Goal: Navigation & Orientation: Understand site structure

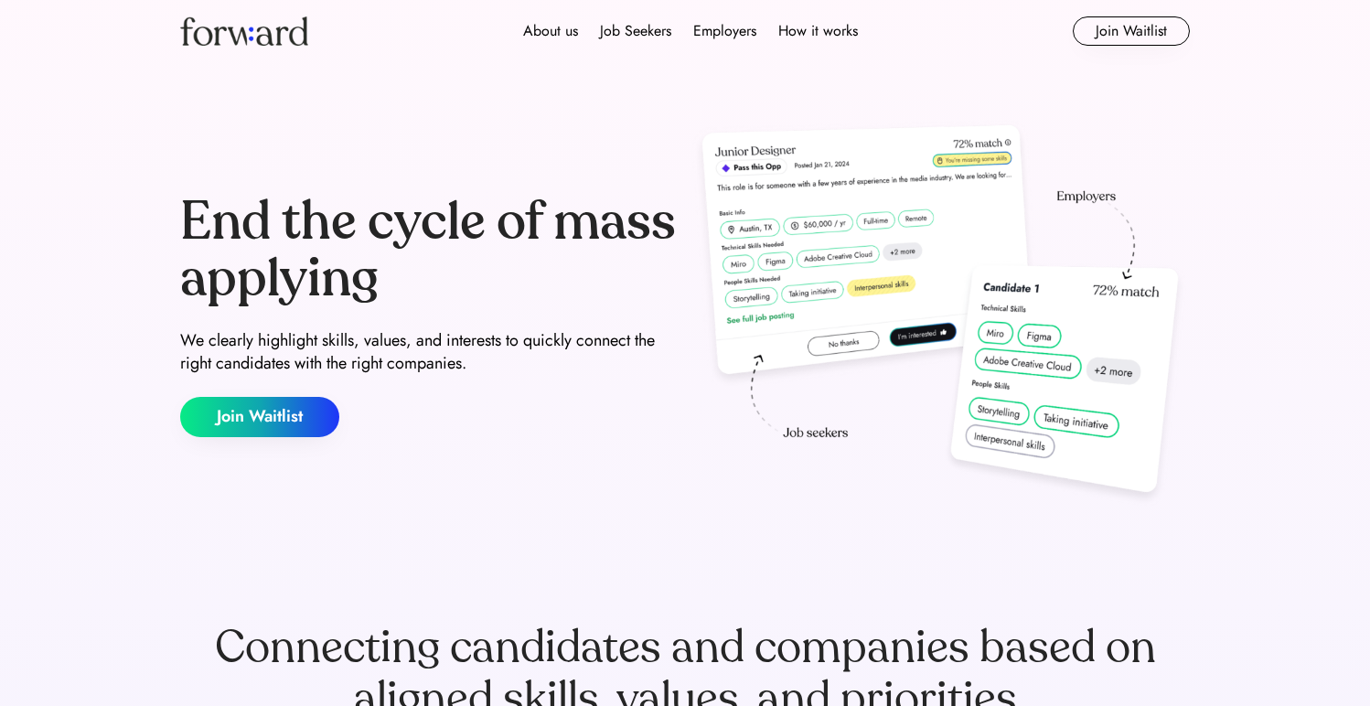
scroll to position [18, 0]
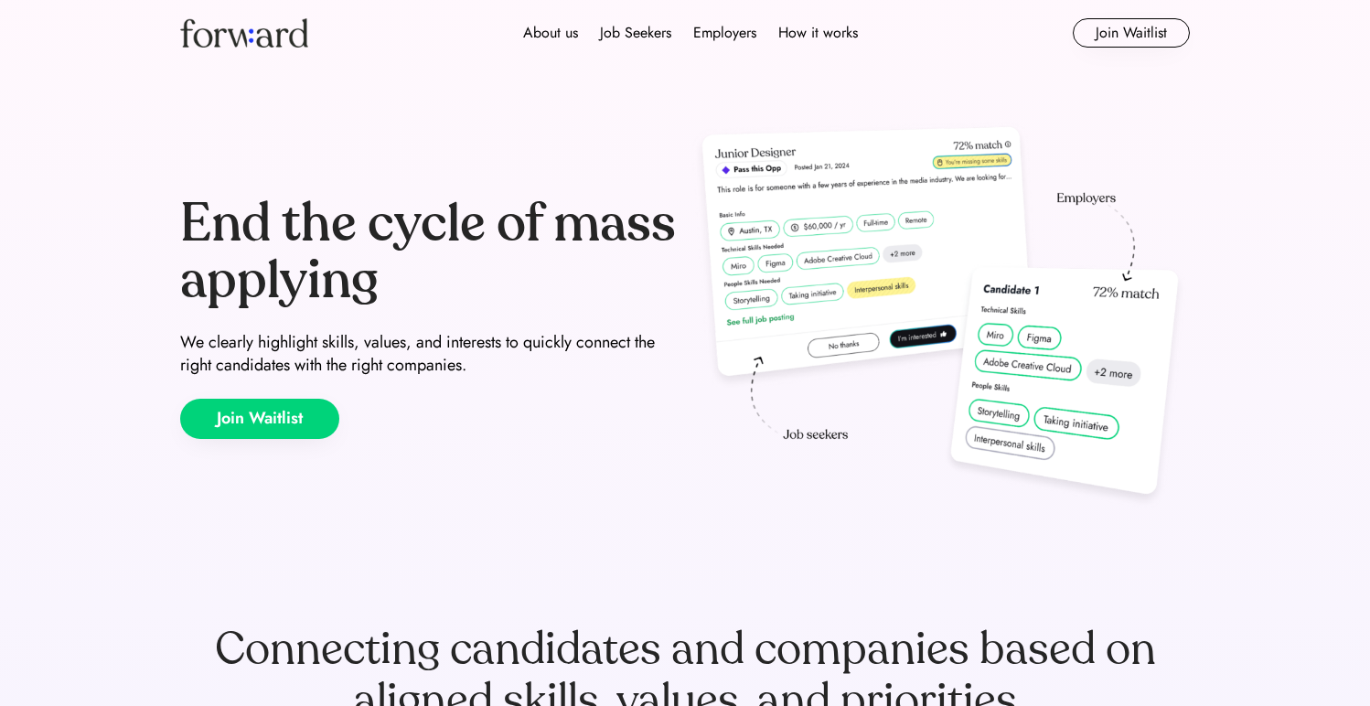
click at [290, 409] on button "Join Waitlist" at bounding box center [259, 419] width 159 height 40
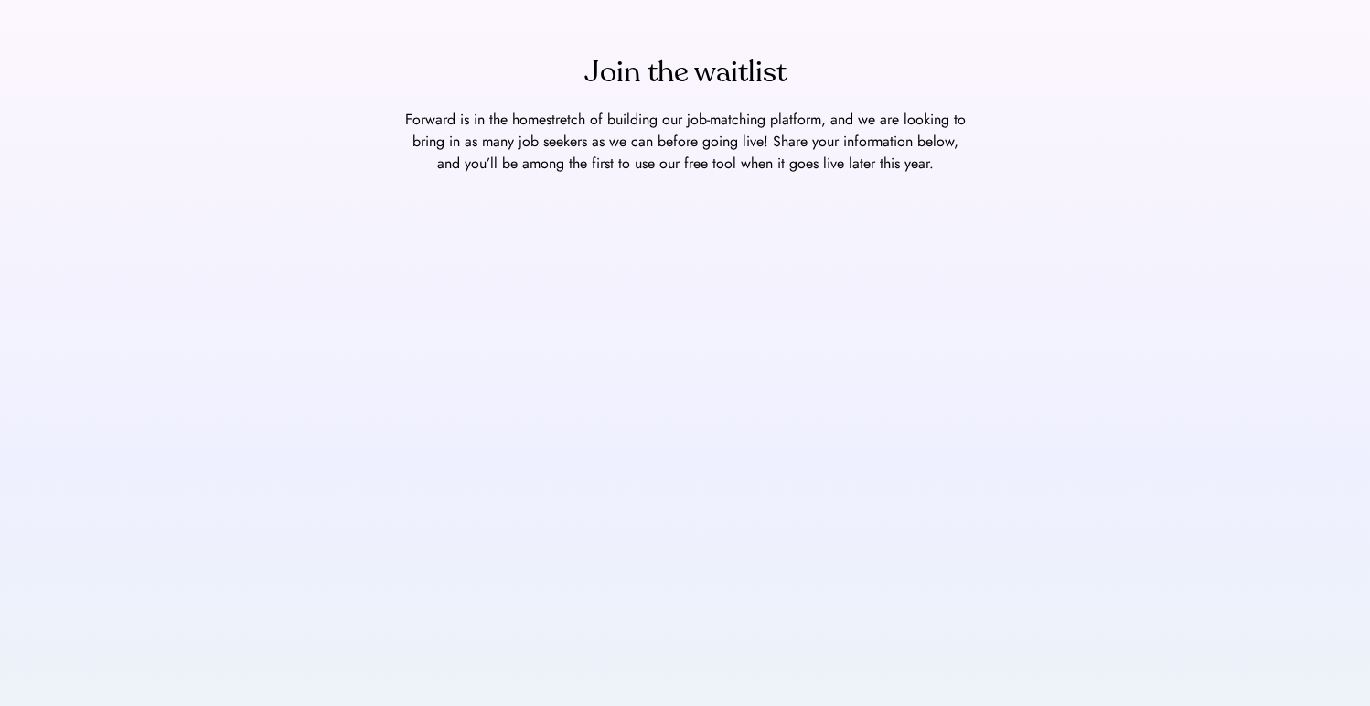
scroll to position [81, 0]
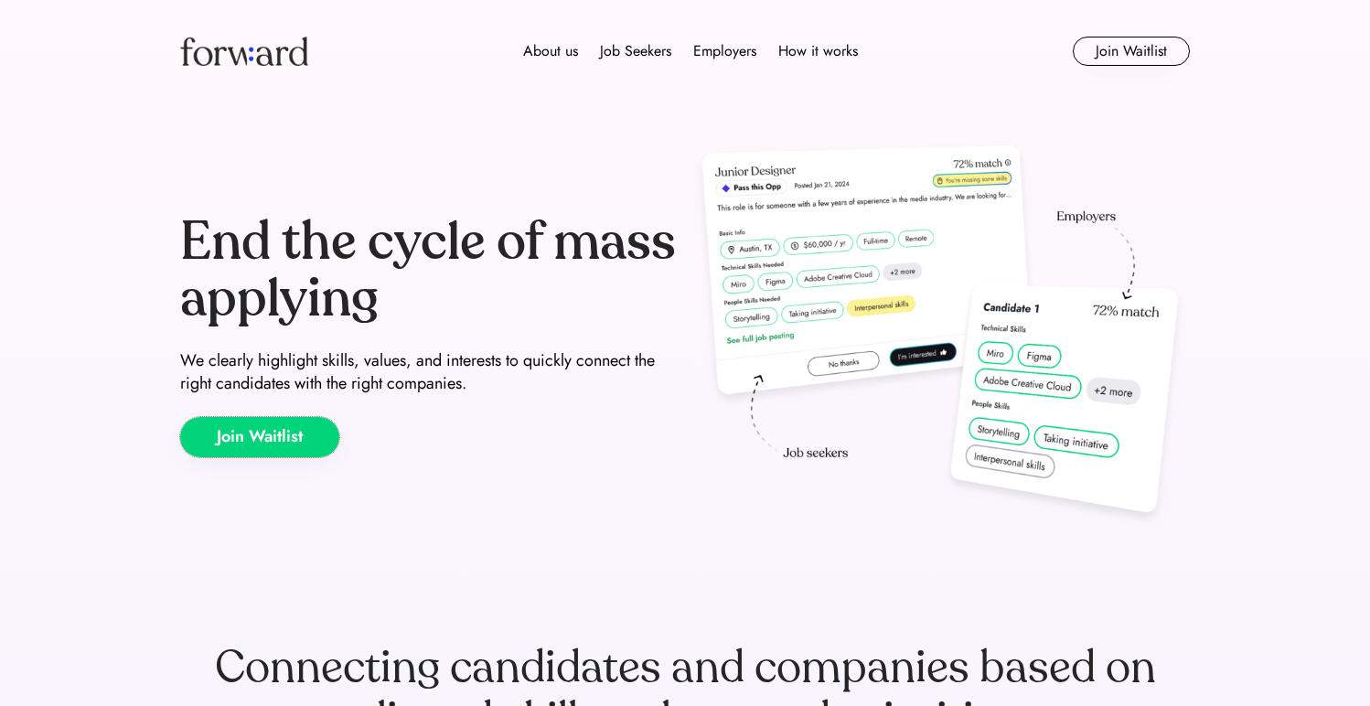
click at [251, 454] on button "Join Waitlist" at bounding box center [259, 437] width 159 height 40
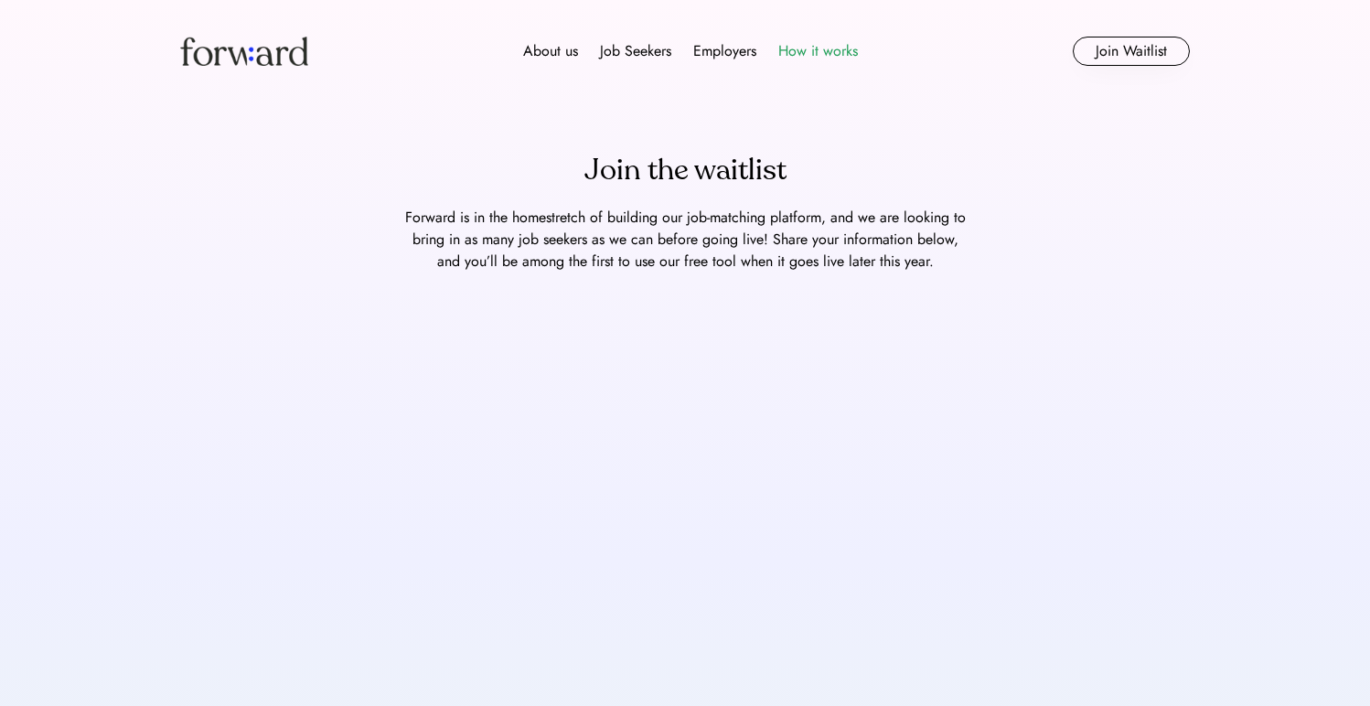
click at [809, 50] on div "How it works" at bounding box center [818, 51] width 80 height 22
click at [703, 47] on div "Employers" at bounding box center [724, 51] width 63 height 22
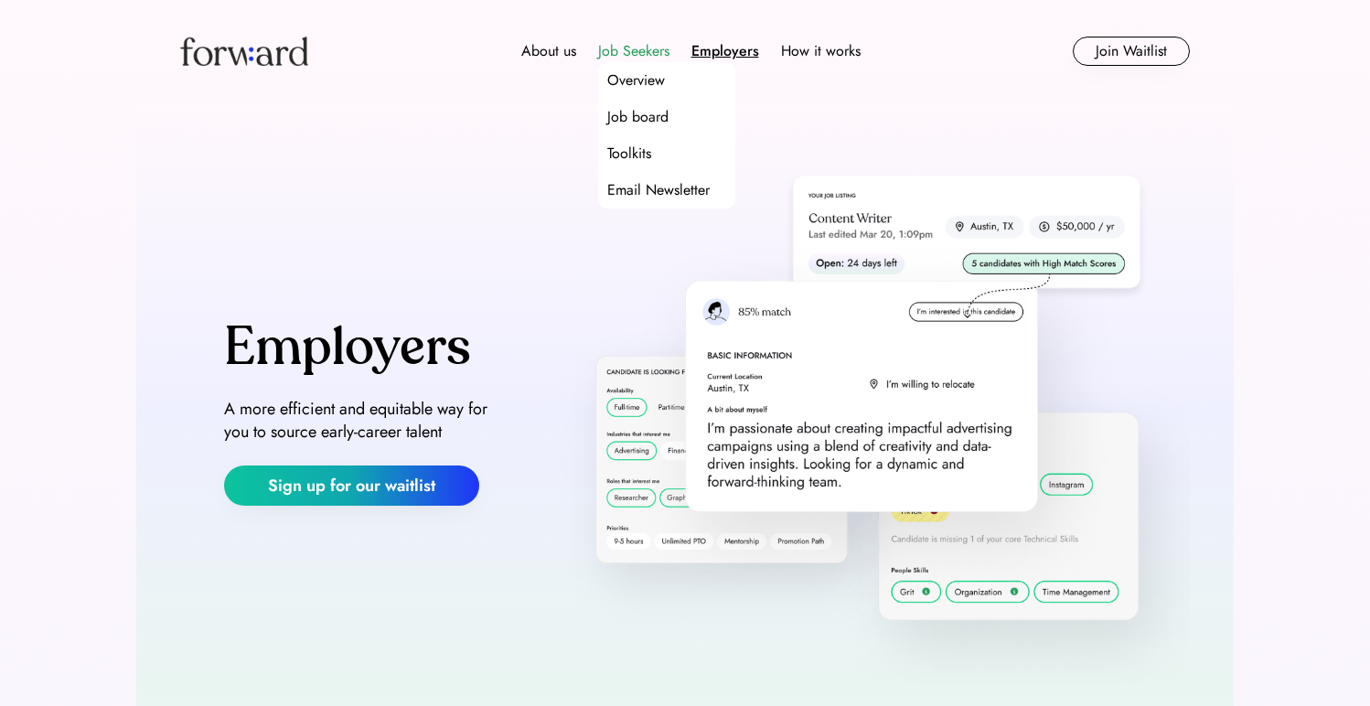
click at [638, 47] on div "Job Seekers" at bounding box center [633, 51] width 71 height 22
